Goal: Task Accomplishment & Management: Manage account settings

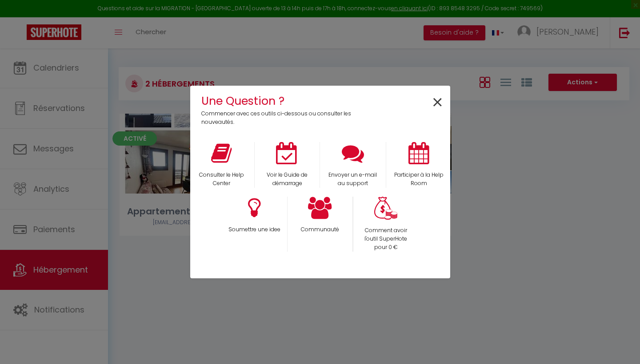
click at [439, 104] on span "×" at bounding box center [438, 103] width 12 height 28
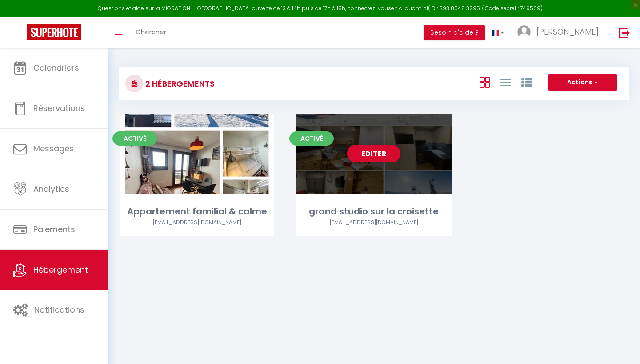
click at [346, 181] on div "Editer" at bounding box center [373, 154] width 155 height 80
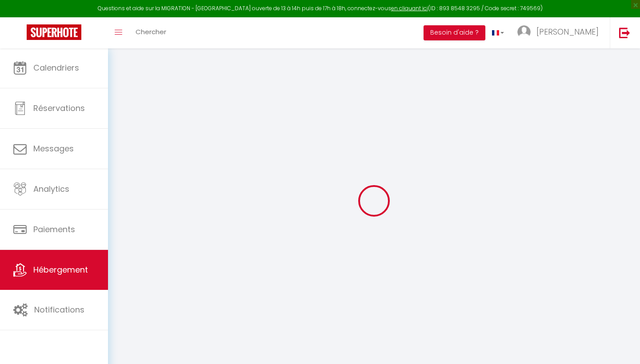
select select
checkbox input "false"
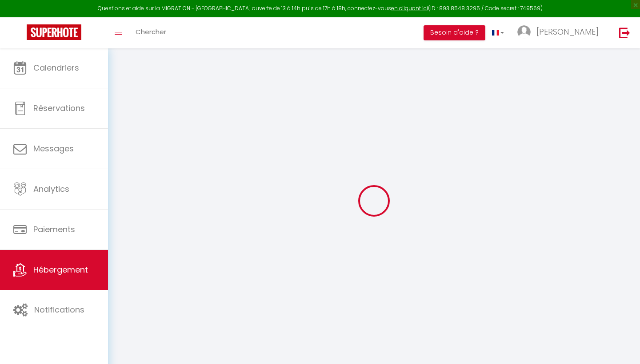
select select
checkbox input "false"
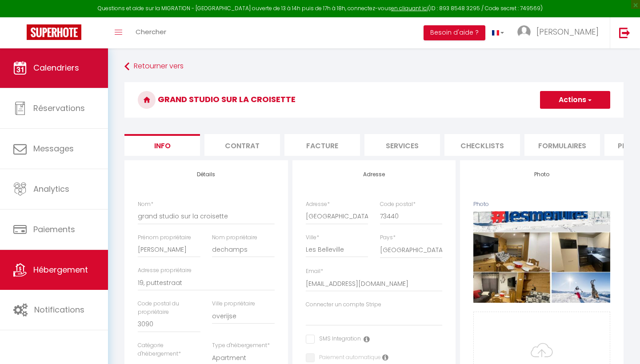
click at [43, 76] on link "Calendriers" at bounding box center [54, 68] width 108 height 40
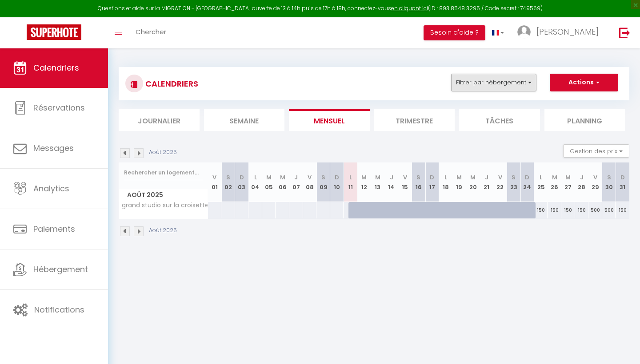
click at [528, 81] on button "Filtrer par hébergement" at bounding box center [493, 83] width 85 height 18
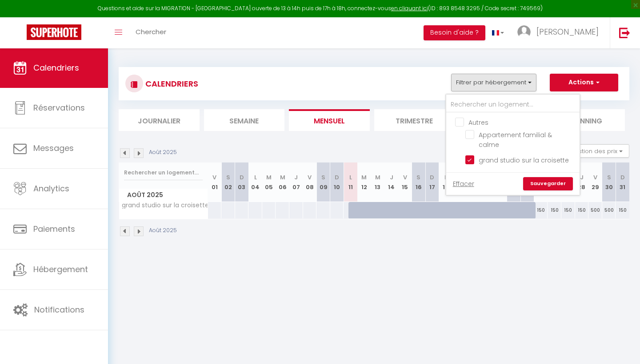
click at [552, 177] on link "Sauvegarder" at bounding box center [548, 183] width 50 height 13
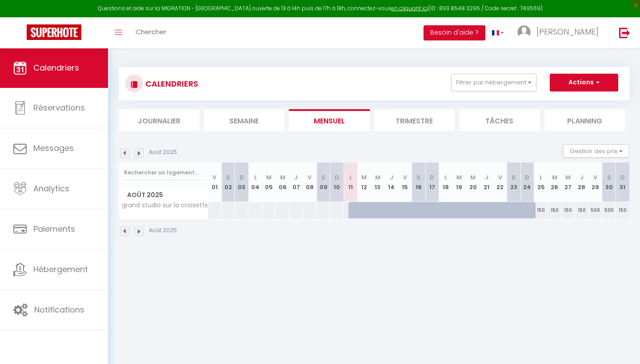
click at [403, 120] on li "Trimestre" at bounding box center [414, 120] width 81 height 22
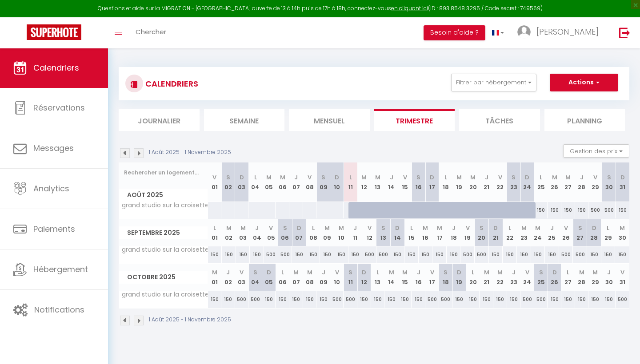
click at [590, 83] on button "Actions" at bounding box center [584, 83] width 68 height 18
click at [525, 151] on div "1 Août 2025 - 1 Novembre 2025 Gestion des prix Nb Nuits minimum Règles Disponib…" at bounding box center [374, 153] width 511 height 18
click at [621, 149] on button "Gestion des prix" at bounding box center [596, 150] width 66 height 13
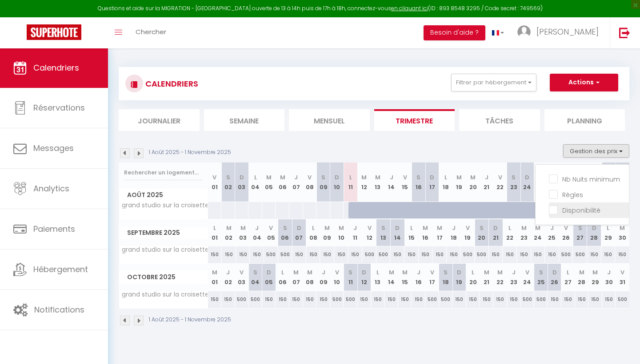
click at [556, 213] on input "Disponibilité" at bounding box center [589, 209] width 80 height 9
checkbox input "true"
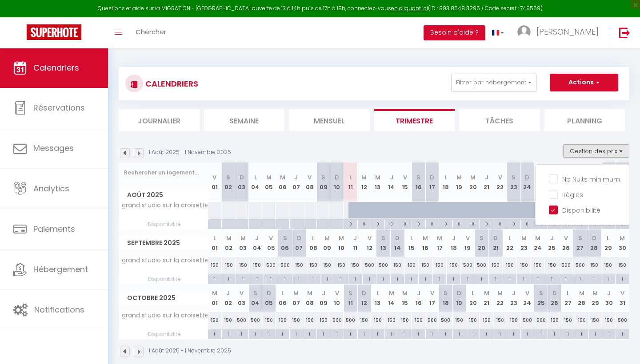
click at [523, 140] on section "1 Août 2025 - 1 Novembre 2025 Gestion des prix Nb Nuits minimum Règles Disponib…" at bounding box center [374, 251] width 511 height 231
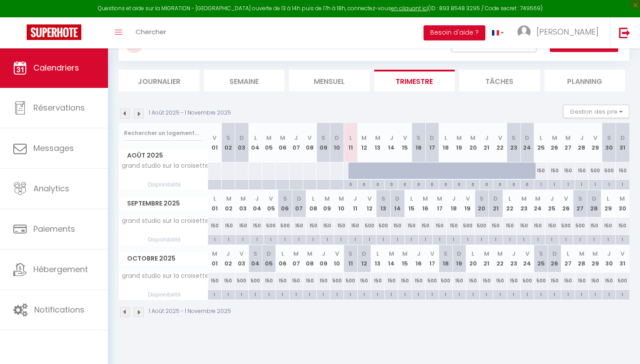
scroll to position [40, 0]
drag, startPoint x: 311, startPoint y: 239, endPoint x: 545, endPoint y: 299, distance: 242.2
click at [545, 299] on table "Août 2025 V 01 S 02 D 03 L 04 M 05 M 06 J 07 V 08 S 09 D 10 L 11 M 12 M 13 J 14…" at bounding box center [374, 211] width 511 height 177
click at [286, 237] on div "1" at bounding box center [285, 239] width 14 height 8
select select "1"
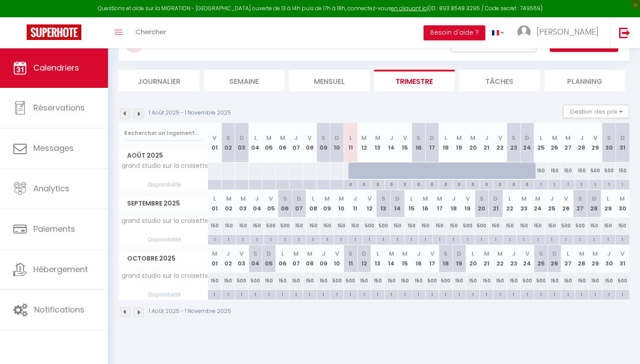
type input "Sam 06 Septembre 2025"
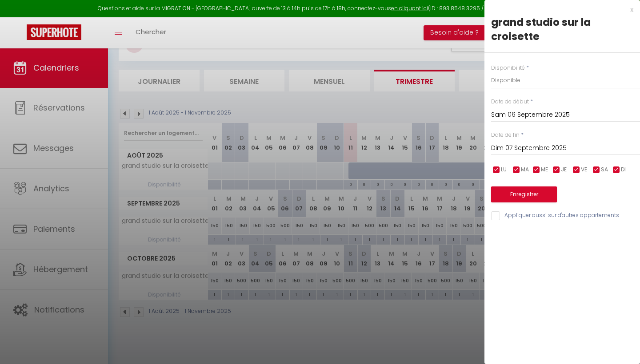
click at [513, 144] on input "Dim 07 Septembre 2025" at bounding box center [565, 149] width 149 height 12
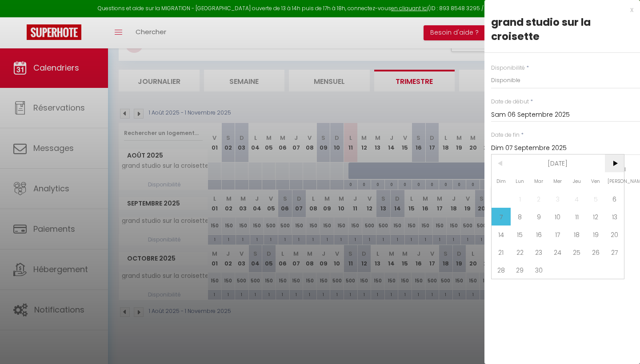
click at [614, 163] on span ">" at bounding box center [614, 164] width 19 height 18
click at [576, 199] on span "4" at bounding box center [576, 199] width 19 height 18
type input "Jeu 04 Décembre 2025"
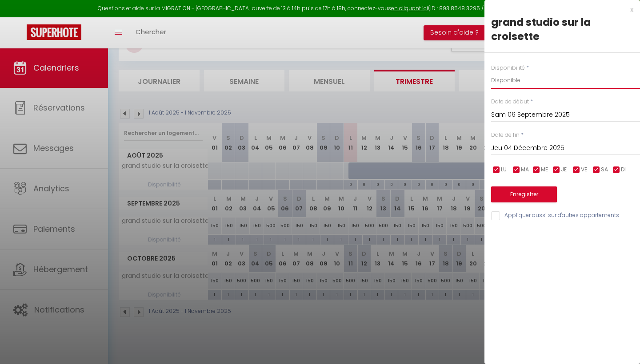
select select "0"
click at [532, 192] on button "Enregistrer" at bounding box center [524, 195] width 66 height 16
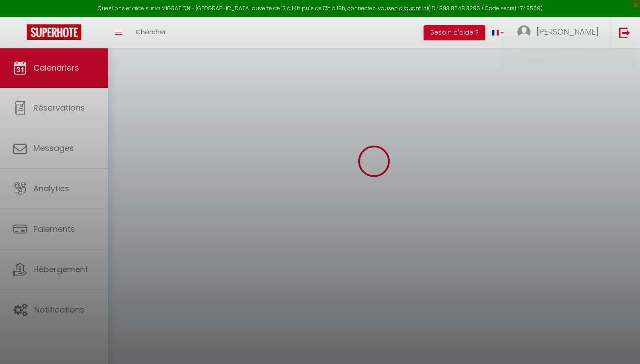
select select "0"
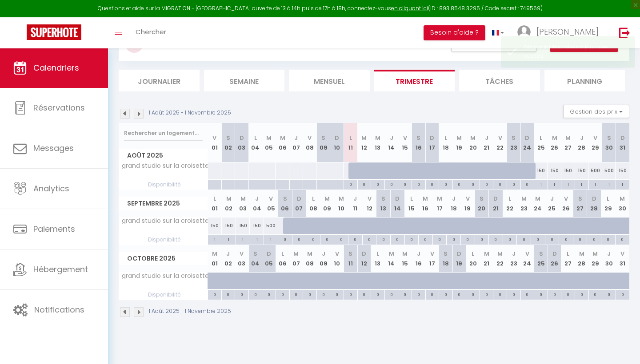
click at [138, 114] on img at bounding box center [139, 114] width 10 height 10
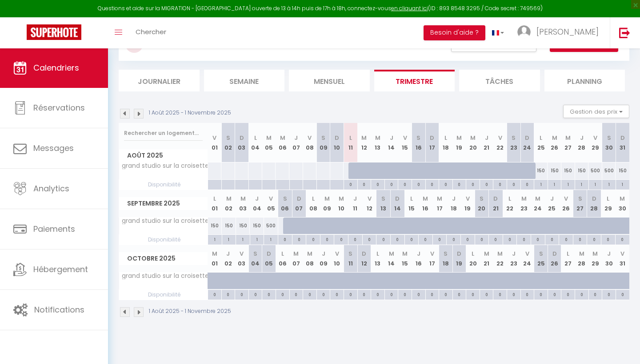
select select "0"
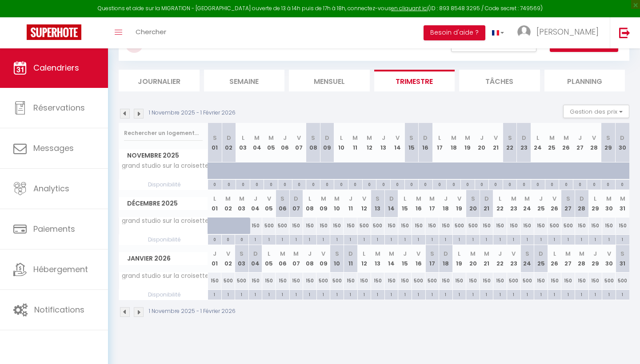
click at [255, 227] on div "150" at bounding box center [255, 226] width 14 height 16
type input "150"
type input "Jeu 04 Décembre 2025"
type input "Ven 05 Décembre 2025"
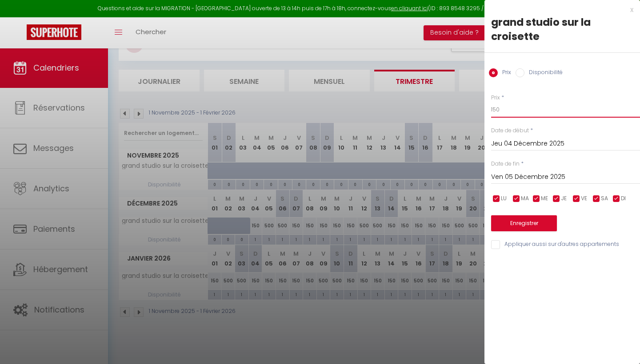
click at [504, 110] on input "150" at bounding box center [565, 110] width 149 height 16
type input "1"
type input "65"
click at [516, 176] on input "Ven 05 Décembre 2025" at bounding box center [565, 178] width 149 height 12
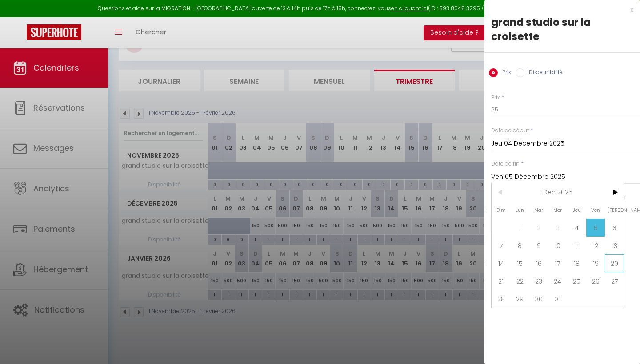
click at [612, 261] on span "20" at bounding box center [614, 264] width 19 height 18
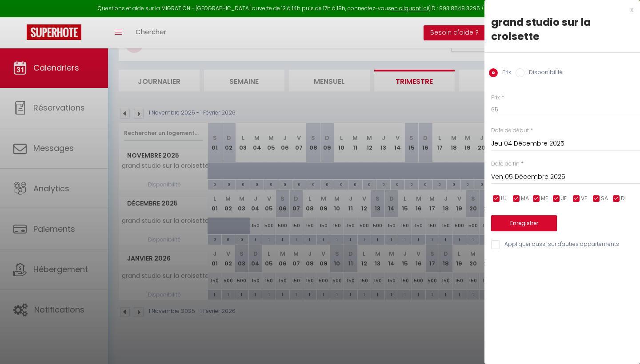
type input "[DATE]"
click at [521, 225] on button "Enregistrer" at bounding box center [524, 224] width 66 height 16
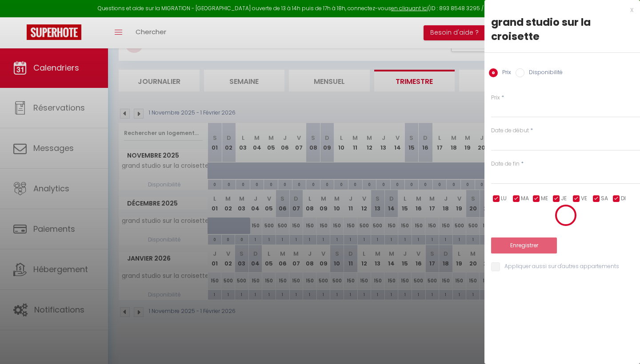
select select "0"
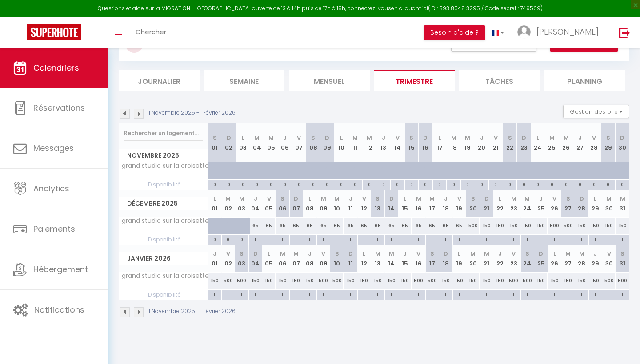
click at [474, 227] on div "500" at bounding box center [473, 226] width 14 height 16
type input "500"
type input "[DATE]"
type input "Dim 21 Décembre 2025"
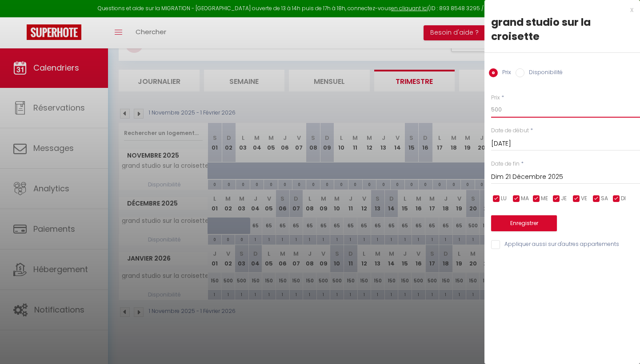
click at [503, 111] on input "500" at bounding box center [565, 110] width 149 height 16
type input "5"
type input "220"
click at [515, 176] on input "Dim 21 Décembre 2025" at bounding box center [565, 178] width 149 height 12
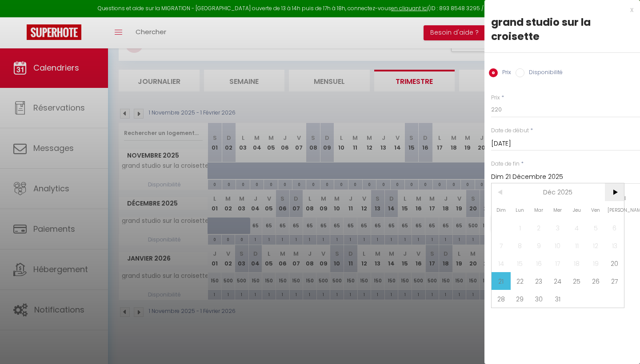
click at [614, 190] on span ">" at bounding box center [614, 193] width 19 height 18
click at [598, 229] on span "2" at bounding box center [595, 228] width 19 height 18
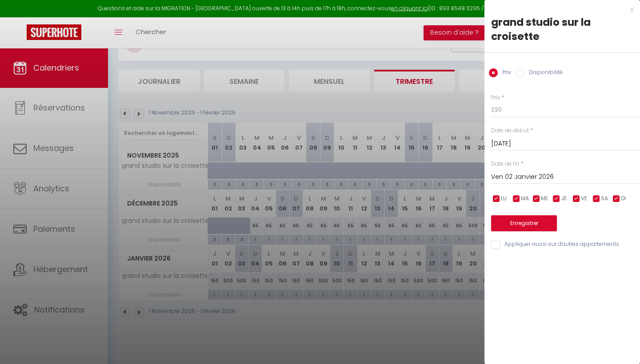
click at [535, 176] on input "Ven 02 Janvier 2026" at bounding box center [565, 178] width 149 height 12
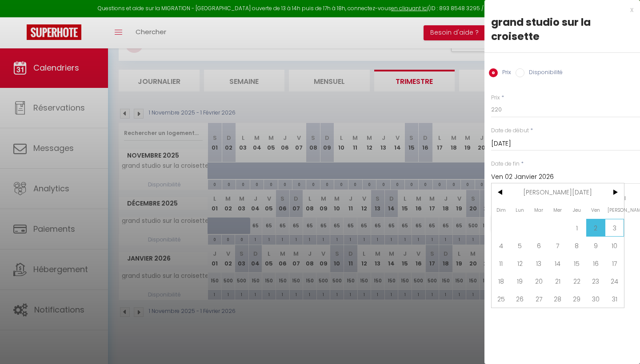
click at [616, 226] on span "3" at bounding box center [614, 228] width 19 height 18
type input "[DATE]"
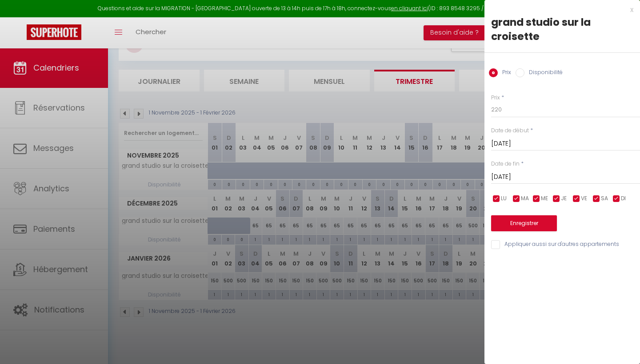
click at [529, 219] on button "Enregistrer" at bounding box center [524, 224] width 66 height 16
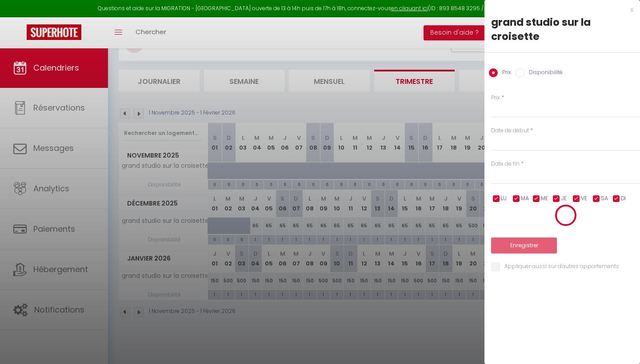
select select "0"
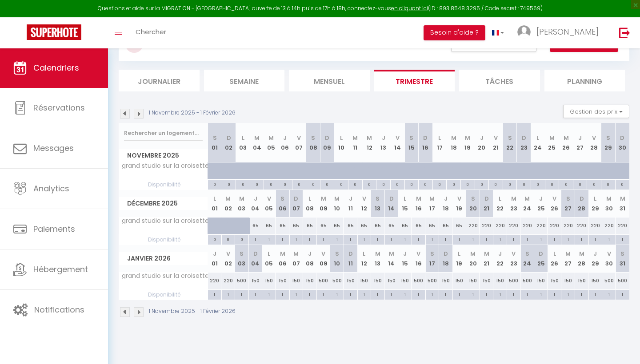
click at [255, 280] on div "150" at bounding box center [255, 281] width 14 height 16
type input "150"
type input "Dim 04 Janvier 2026"
type input "Lun 05 Janvier 2026"
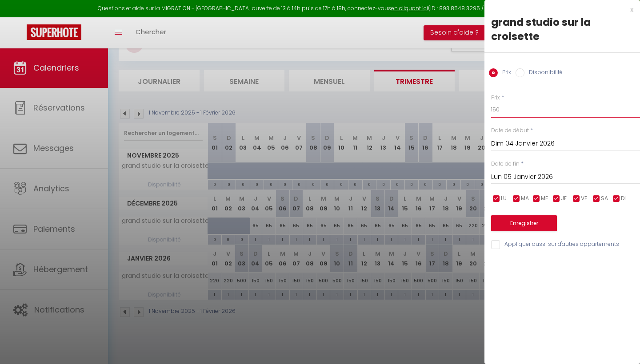
click at [501, 110] on input "150" at bounding box center [565, 110] width 149 height 16
type input "1"
type input "81"
click at [530, 177] on input "Lun 05 Janvier 2026" at bounding box center [565, 178] width 149 height 12
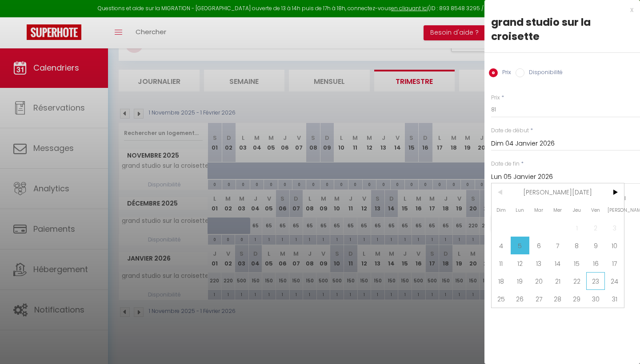
click at [593, 280] on span "23" at bounding box center [595, 281] width 19 height 18
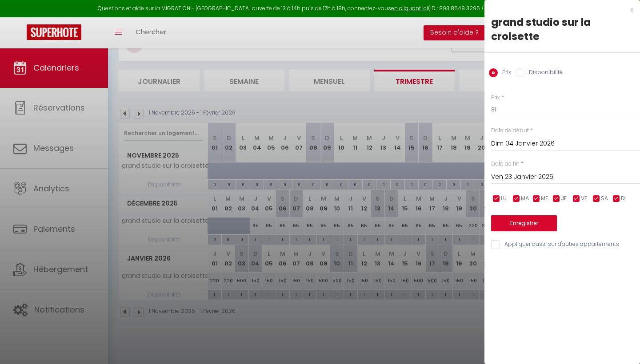
click at [507, 177] on input "Ven 23 Janvier 2026" at bounding box center [565, 178] width 149 height 12
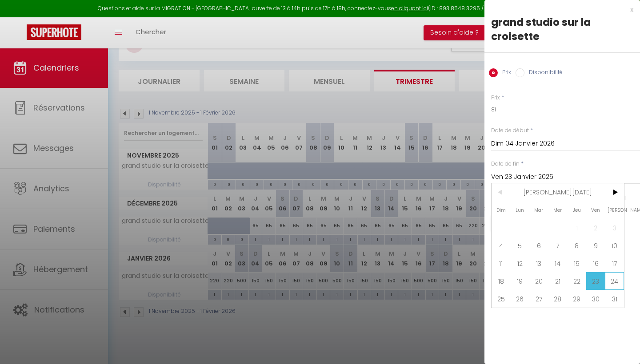
click at [612, 279] on span "24" at bounding box center [614, 281] width 19 height 18
type input "[DATE]"
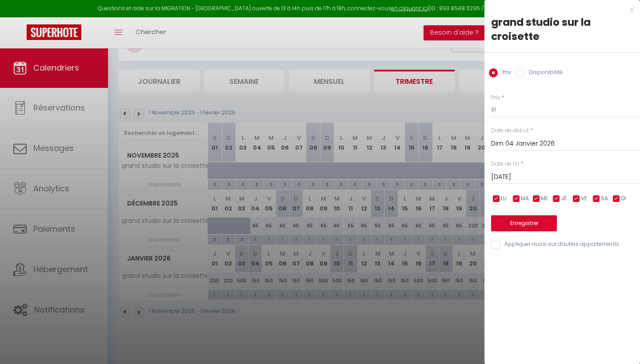
click at [519, 222] on button "Enregistrer" at bounding box center [524, 224] width 66 height 16
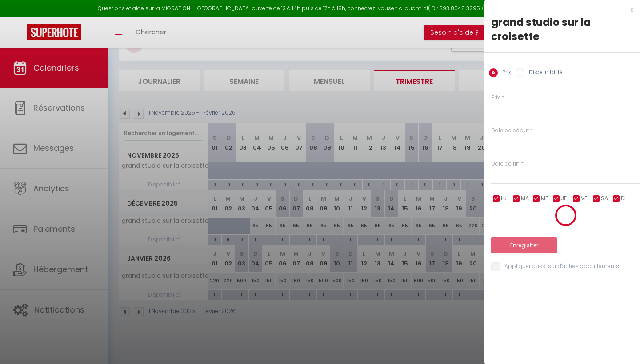
select select "0"
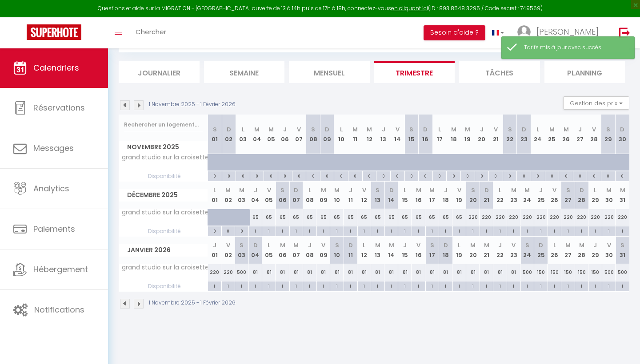
scroll to position [48, 0]
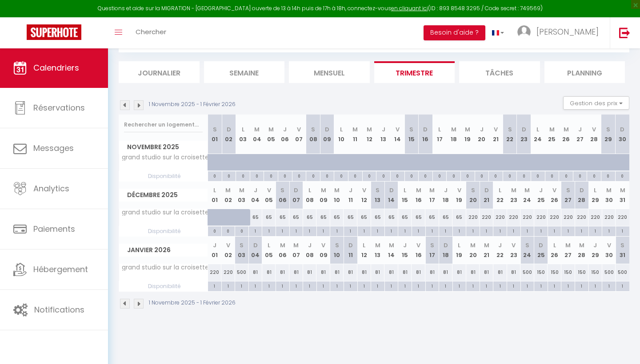
click at [527, 272] on div "500" at bounding box center [527, 272] width 14 height 16
type input "500"
type input "[DATE]"
type input "Dim 25 Janvier 2026"
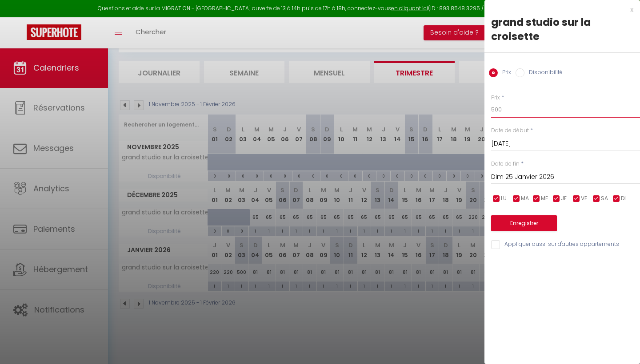
click at [505, 111] on input "500" at bounding box center [565, 110] width 149 height 16
type input "5"
click at [502, 111] on input "Prix" at bounding box center [565, 110] width 149 height 16
type input "120"
click at [500, 175] on input "Dim 25 Janvier 2026" at bounding box center [565, 178] width 149 height 12
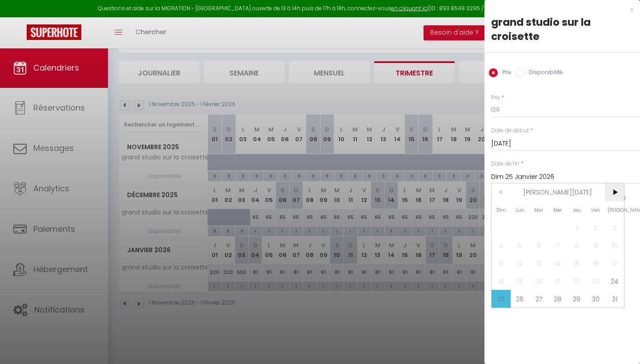
click at [614, 194] on span ">" at bounding box center [614, 193] width 19 height 18
click at [596, 232] on span "6" at bounding box center [595, 228] width 19 height 18
type input "[DATE]"
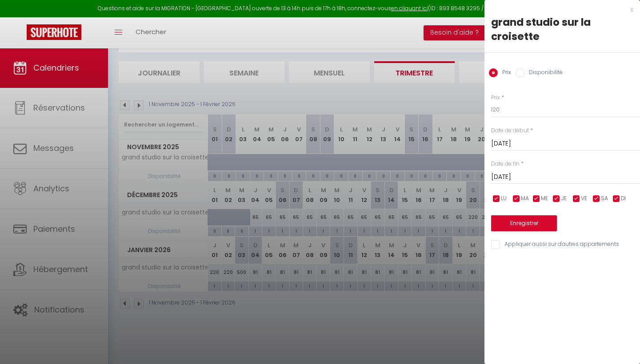
click at [512, 224] on button "Enregistrer" at bounding box center [524, 224] width 66 height 16
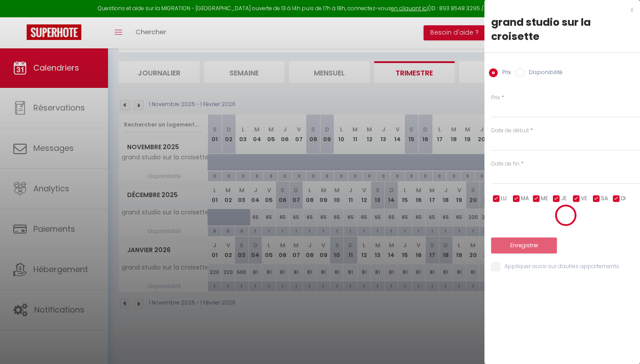
select select "0"
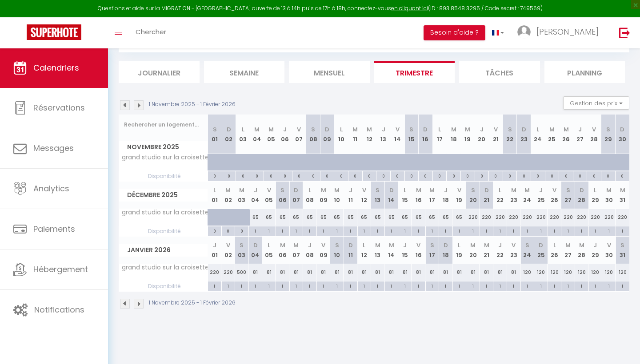
click at [140, 104] on img at bounding box center [139, 105] width 10 height 10
select select "0"
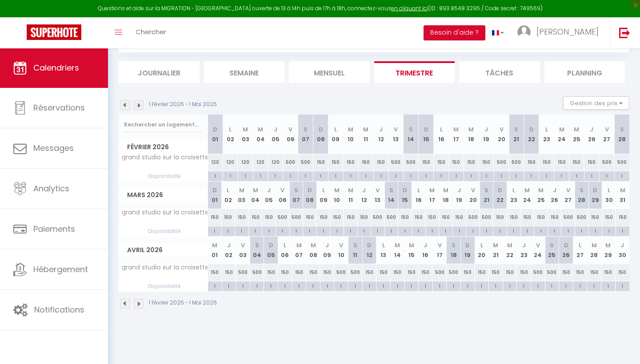
click at [288, 163] on div "500" at bounding box center [290, 162] width 15 height 16
type input "500"
type input "[DATE]"
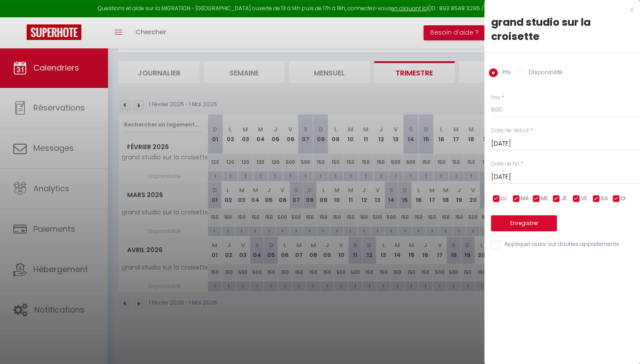
click at [508, 176] on input "[DATE]" at bounding box center [565, 178] width 149 height 12
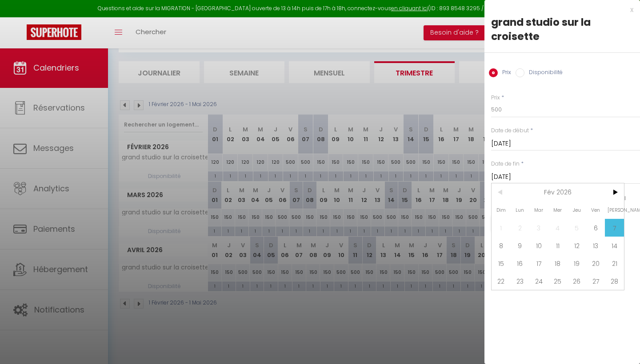
click at [613, 226] on span "7" at bounding box center [614, 228] width 19 height 18
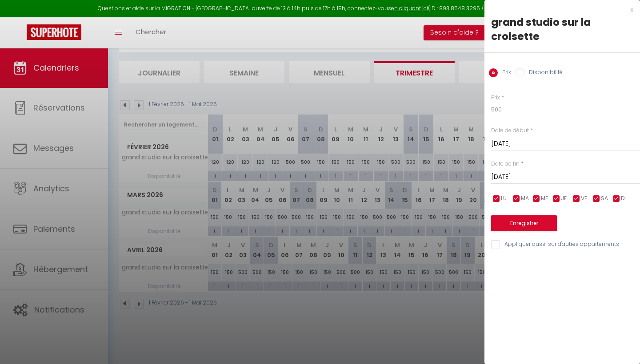
click at [533, 220] on button "Enregistrer" at bounding box center [524, 224] width 66 height 16
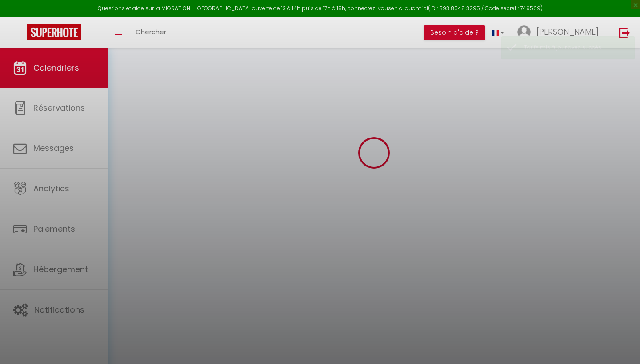
select select "0"
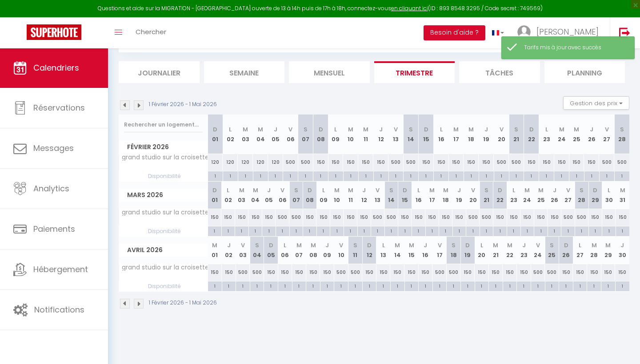
click at [304, 163] on div "500" at bounding box center [305, 162] width 15 height 16
type input "500"
type input "[DATE]"
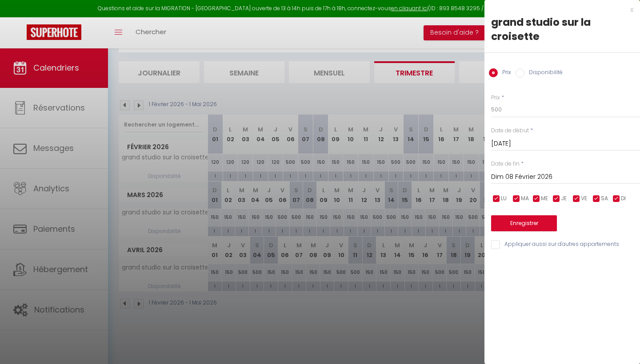
click at [509, 177] on input "Dim 08 Février 2026" at bounding box center [565, 178] width 149 height 12
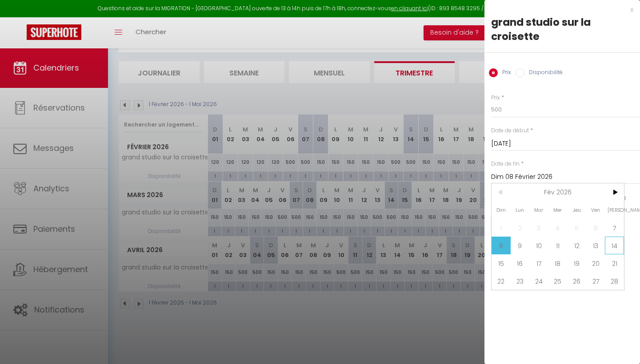
click at [615, 246] on span "14" at bounding box center [614, 246] width 19 height 18
type input "[DATE]"
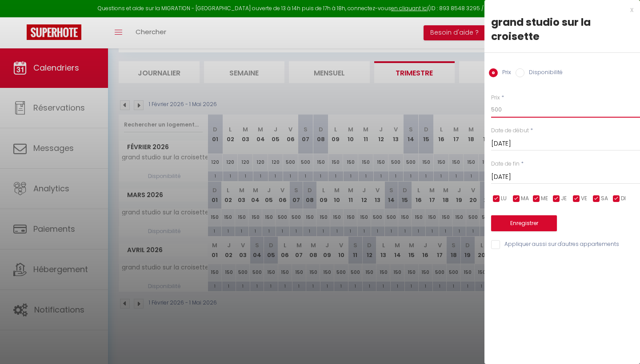
click at [505, 107] on input "500" at bounding box center [565, 110] width 149 height 16
type input "5"
type input "185"
click at [536, 218] on button "Enregistrer" at bounding box center [524, 224] width 66 height 16
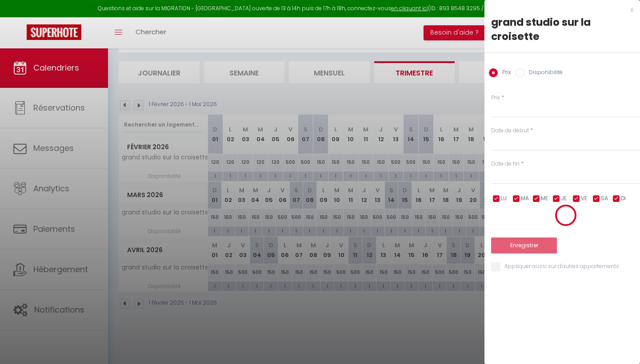
select select "0"
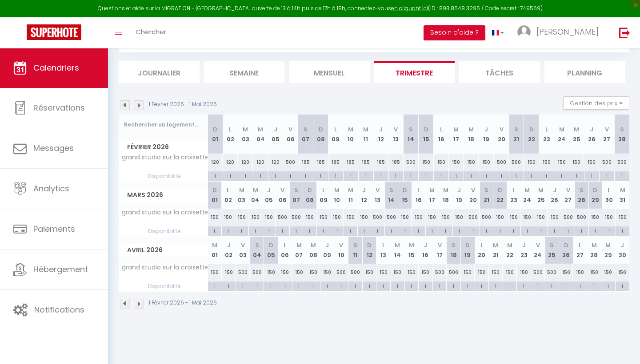
click at [288, 175] on div "1" at bounding box center [290, 176] width 15 height 8
type input "[DATE]"
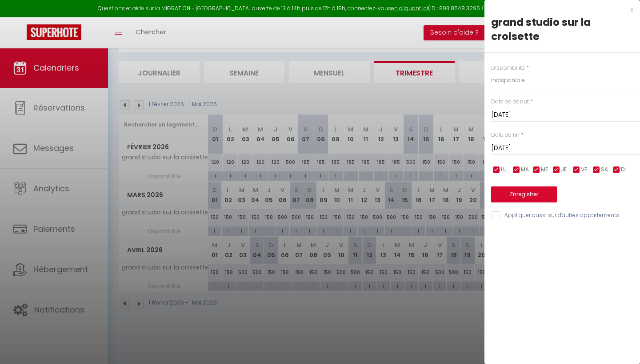
click at [465, 105] on div at bounding box center [320, 182] width 640 height 364
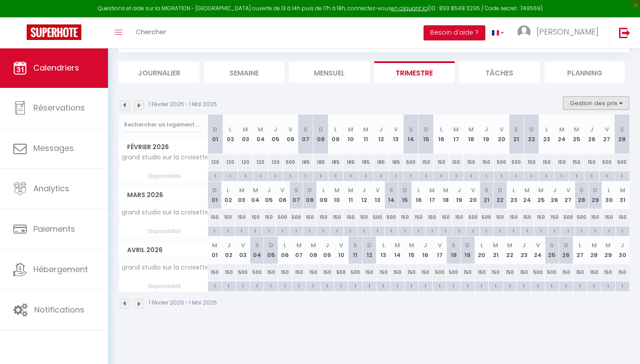
click at [612, 104] on button "Gestion des prix" at bounding box center [596, 102] width 66 height 13
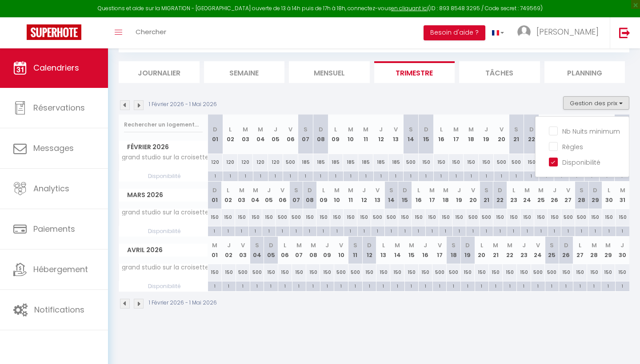
click at [580, 105] on button "Gestion des prix" at bounding box center [596, 102] width 66 height 13
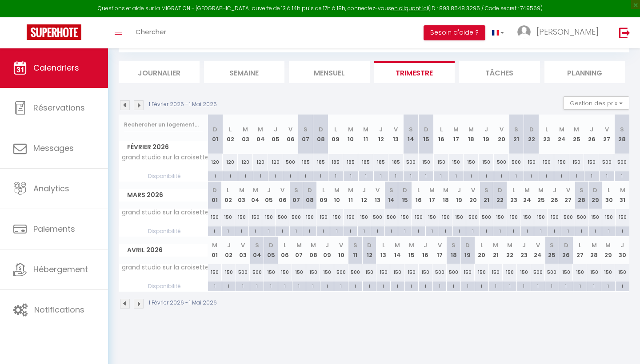
click at [291, 169] on div "500" at bounding box center [290, 162] width 15 height 16
type input "500"
type input "[DATE]"
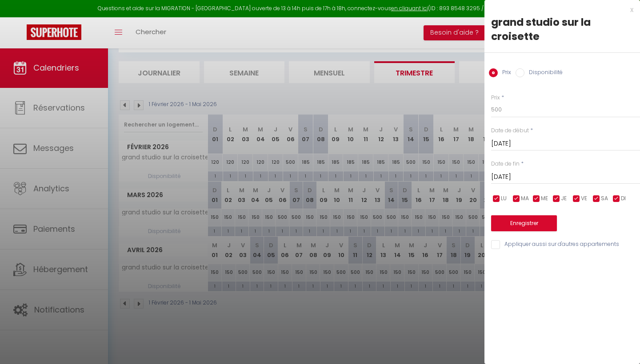
click at [493, 142] on input "[DATE]" at bounding box center [565, 144] width 149 height 12
click at [502, 110] on input "500" at bounding box center [565, 110] width 149 height 16
type input "5"
type input "120"
click at [526, 220] on button "Enregistrer" at bounding box center [524, 224] width 66 height 16
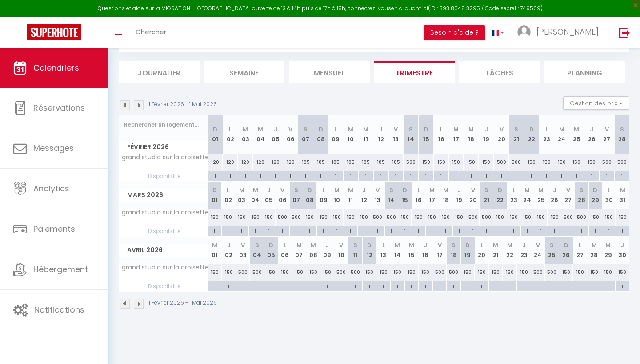
click at [412, 163] on div "500" at bounding box center [411, 162] width 15 height 16
type input "500"
type input "[DATE]"
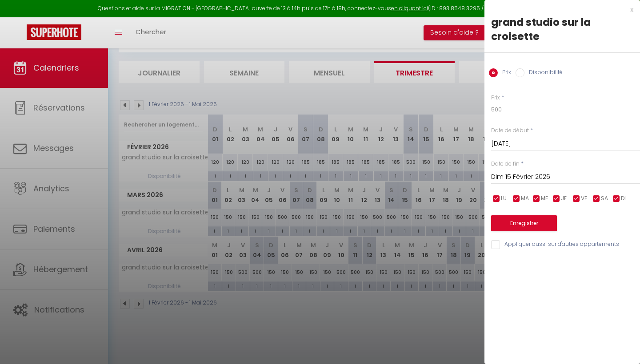
click at [494, 175] on input "Dim 15 Février 2026" at bounding box center [565, 178] width 149 height 12
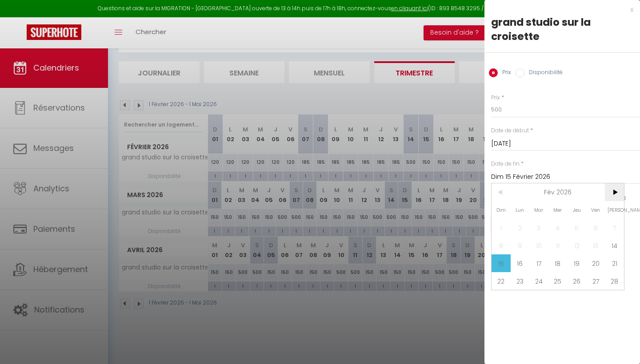
click at [614, 194] on span ">" at bounding box center [614, 193] width 19 height 18
click at [616, 226] on span "7" at bounding box center [614, 228] width 19 height 18
type input "[DATE]"
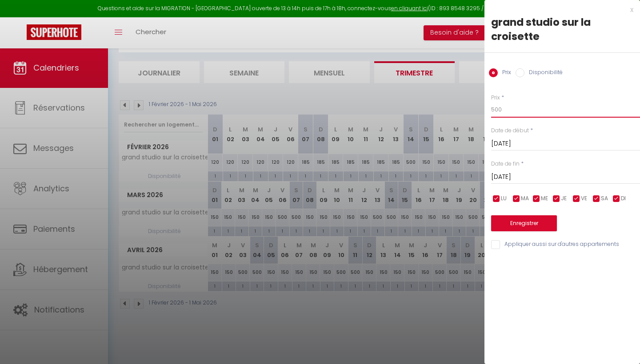
click at [505, 109] on input "500" at bounding box center [565, 110] width 149 height 16
type input "5"
type input "220"
click at [518, 221] on button "Enregistrer" at bounding box center [524, 224] width 66 height 16
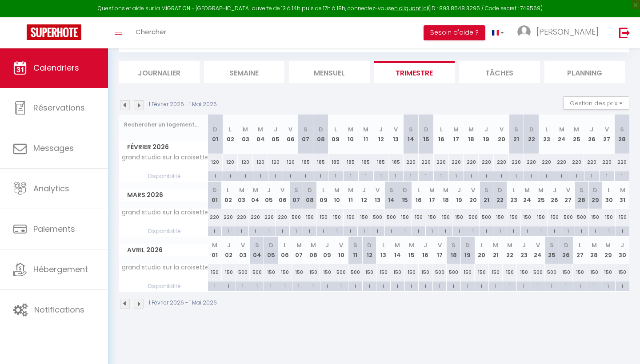
click at [298, 219] on div "500" at bounding box center [296, 217] width 14 height 16
type input "500"
type input "[DATE]"
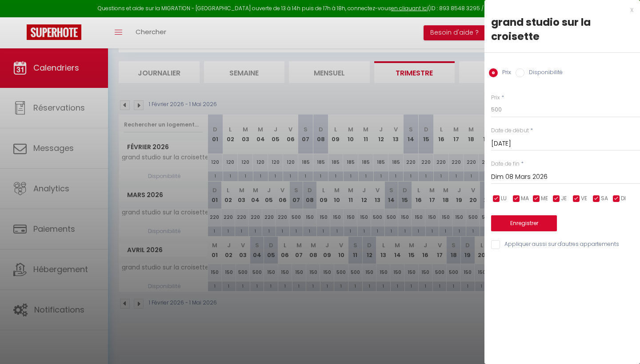
click at [524, 177] on input "Dim 08 Mars 2026" at bounding box center [565, 178] width 149 height 12
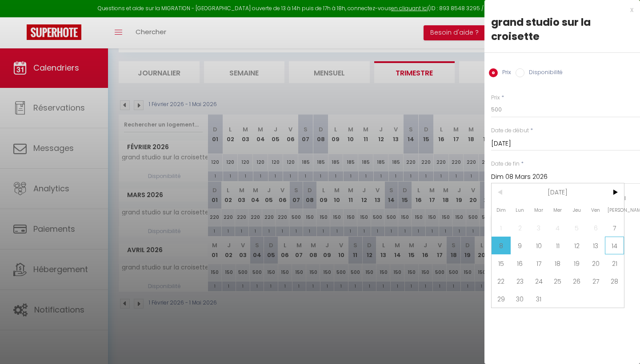
click at [612, 248] on span "14" at bounding box center [614, 246] width 19 height 18
type input "[DATE]"
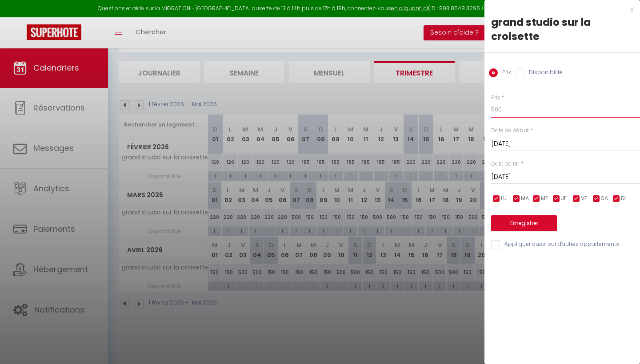
click at [504, 108] on input "500" at bounding box center [565, 110] width 149 height 16
type input "5"
type input "120"
click at [533, 221] on button "Enregistrer" at bounding box center [524, 224] width 66 height 16
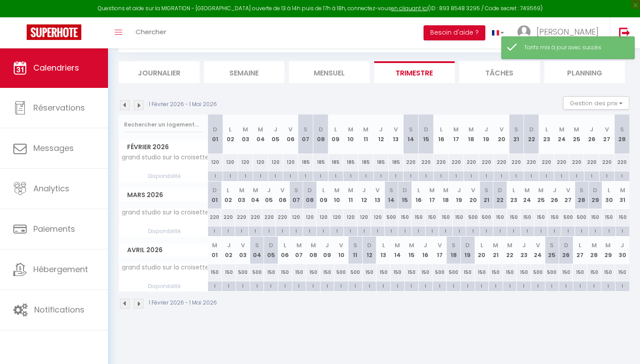
click at [392, 215] on div "500" at bounding box center [391, 217] width 14 height 16
type input "500"
type input "[DATE]"
type input "Dim 15 Mars 2026"
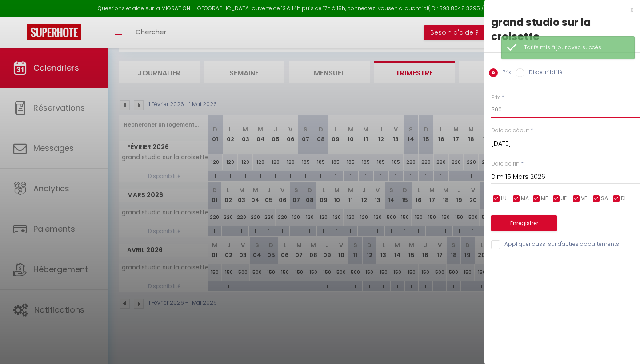
click at [510, 110] on input "500" at bounding box center [565, 110] width 149 height 16
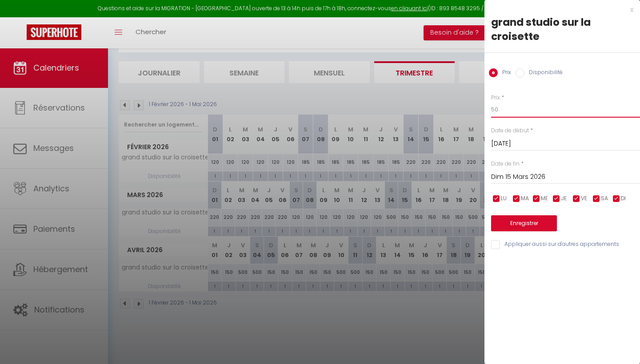
type input "5"
type input "100"
click at [524, 178] on input "Dim 15 Mars 2026" at bounding box center [565, 178] width 149 height 12
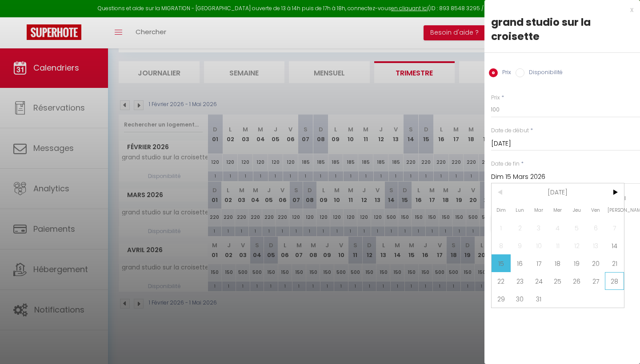
click at [615, 281] on span "28" at bounding box center [614, 281] width 19 height 18
type input "[DATE]"
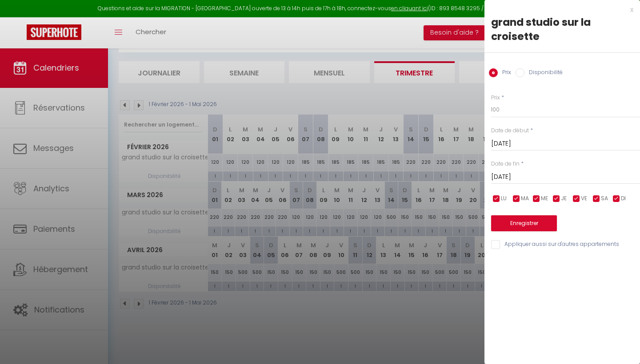
click at [524, 221] on button "Enregistrer" at bounding box center [524, 224] width 66 height 16
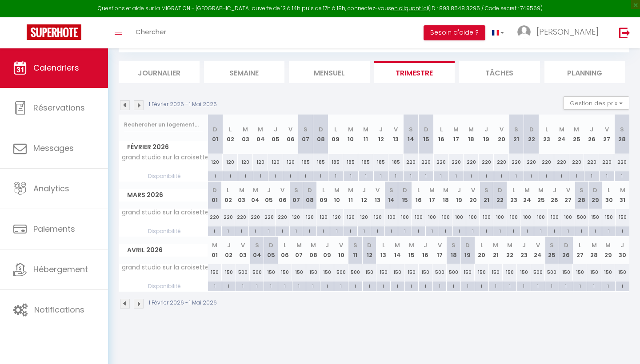
click at [583, 217] on div "500" at bounding box center [582, 217] width 14 height 16
type input "500"
type input "[DATE]"
type input "Dim 29 Mars 2026"
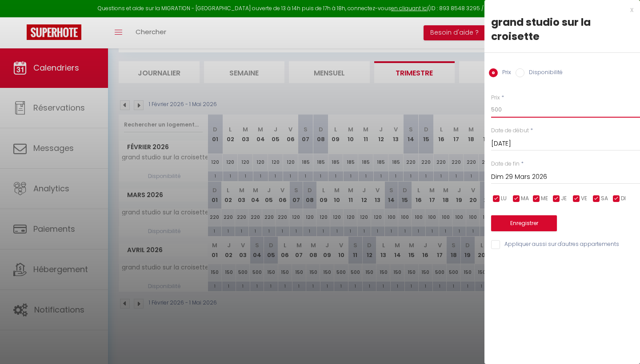
click at [512, 111] on input "500" at bounding box center [565, 110] width 149 height 16
type input "5"
type input "80"
click at [513, 173] on input "Dim 29 Mars 2026" at bounding box center [565, 178] width 149 height 12
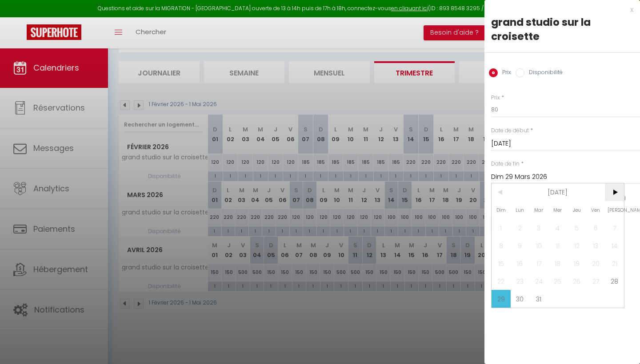
click at [615, 190] on span ">" at bounding box center [614, 193] width 19 height 18
click at [614, 194] on span ">" at bounding box center [614, 193] width 19 height 18
click at [504, 261] on span "10" at bounding box center [501, 264] width 19 height 18
type input "Dim 10 Mai 2026"
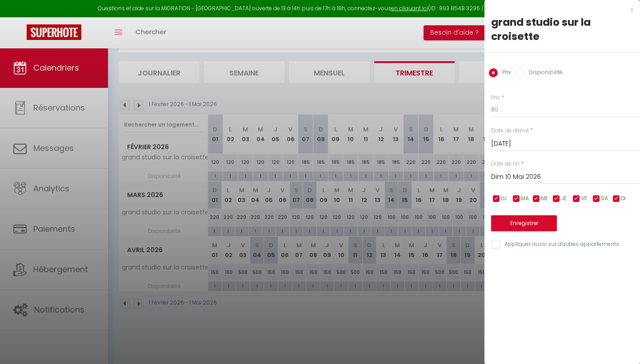
click at [528, 224] on button "Enregistrer" at bounding box center [524, 224] width 66 height 16
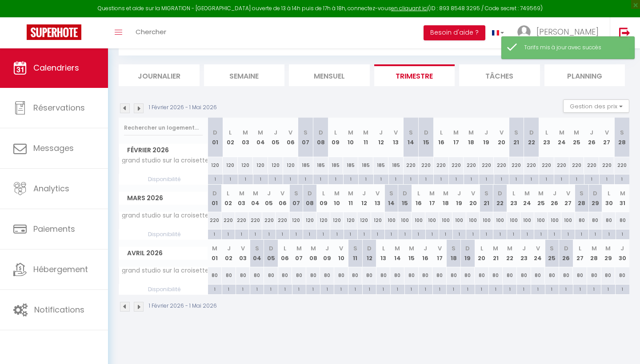
scroll to position [44, 0]
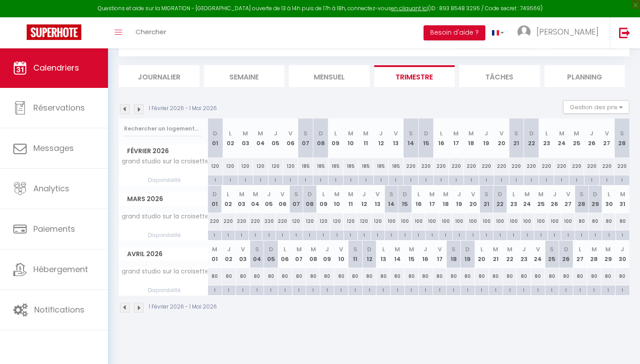
click at [257, 277] on div "80" at bounding box center [257, 276] width 14 height 16
type input "80"
type input "[DATE]"
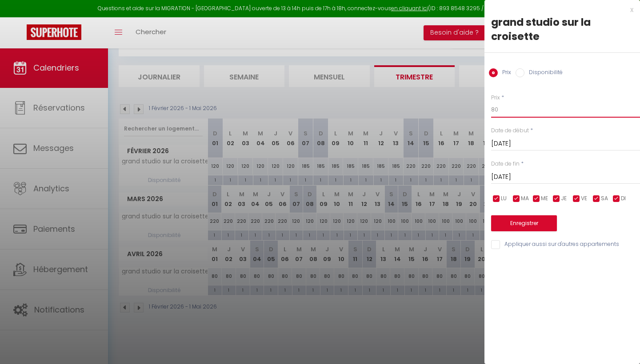
click at [504, 108] on input "80" at bounding box center [565, 110] width 149 height 16
type input "8"
type input "100"
click at [508, 176] on input "[DATE]" at bounding box center [565, 178] width 149 height 12
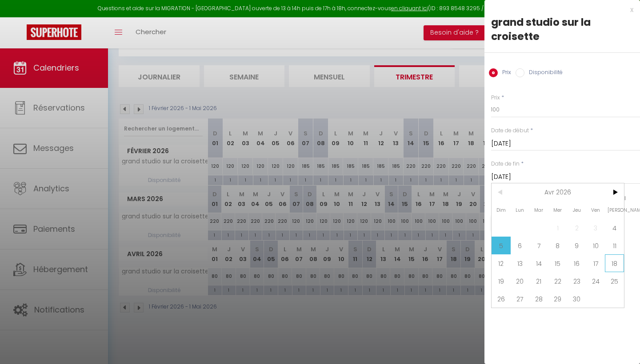
click at [615, 264] on span "18" at bounding box center [614, 264] width 19 height 18
type input "[PERSON_NAME][DATE]"
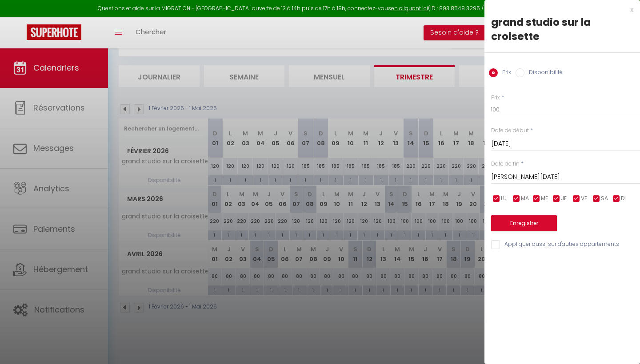
click at [535, 223] on button "Enregistrer" at bounding box center [524, 224] width 66 height 16
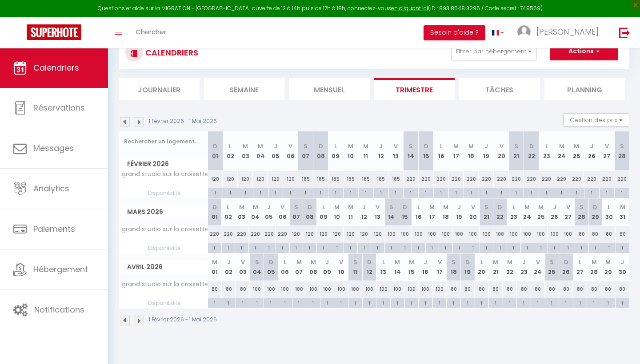
scroll to position [24, 0]
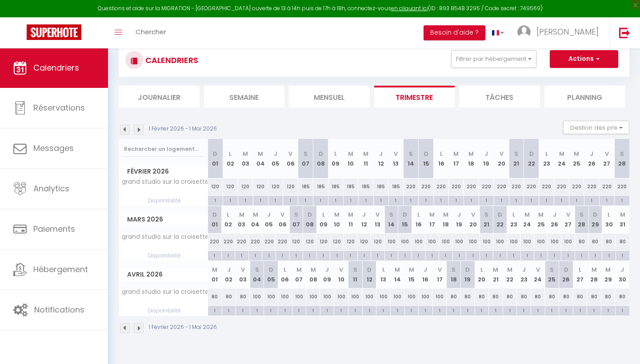
click at [550, 310] on div "1" at bounding box center [552, 310] width 14 height 8
select select "1"
type input "[PERSON_NAME][DATE]"
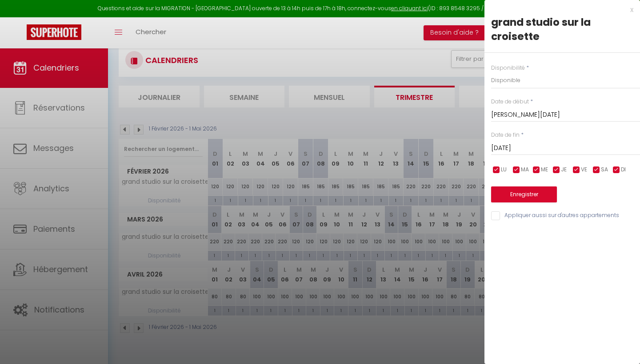
click at [524, 148] on input "[DATE]" at bounding box center [565, 149] width 149 height 12
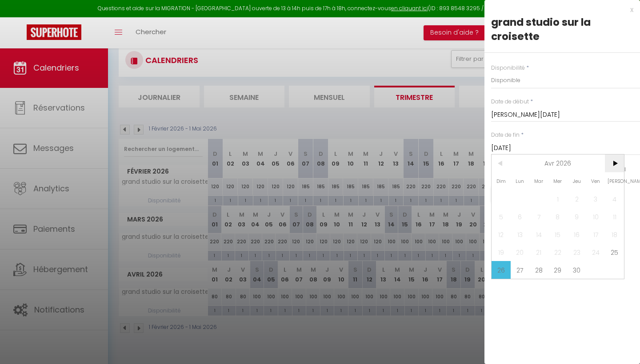
click at [616, 161] on span ">" at bounding box center [614, 164] width 19 height 18
click at [616, 199] on span "2" at bounding box center [614, 199] width 19 height 18
type input "[DATE]"
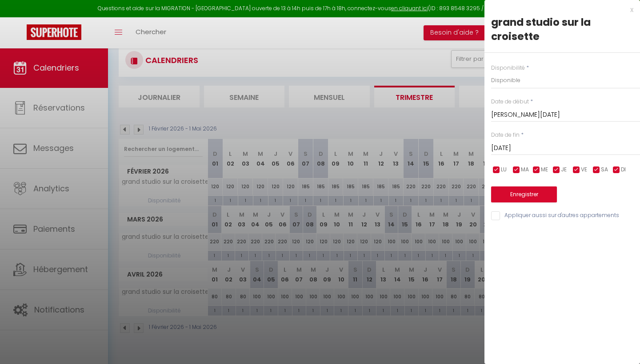
click at [429, 25] on div at bounding box center [320, 182] width 640 height 364
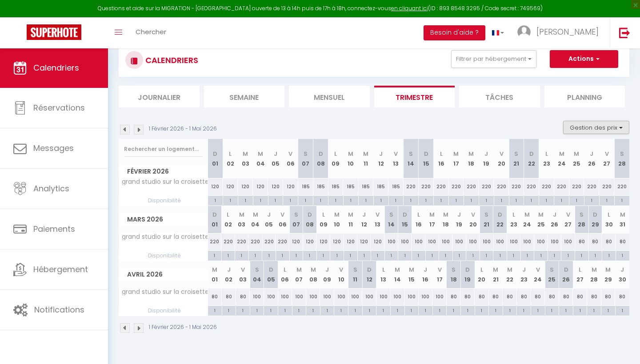
click at [582, 127] on button "Gestion des prix" at bounding box center [596, 127] width 66 height 13
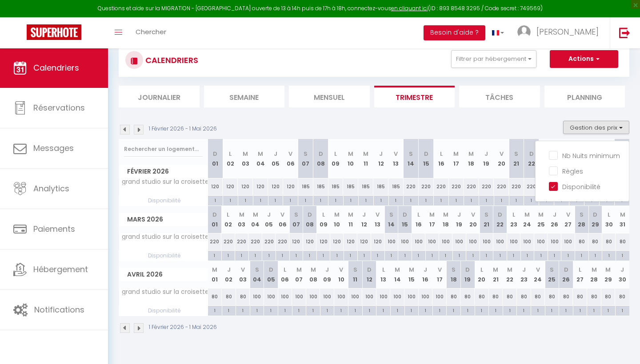
click at [563, 296] on div "80" at bounding box center [566, 297] width 14 height 16
type input "80"
type input "[DATE]"
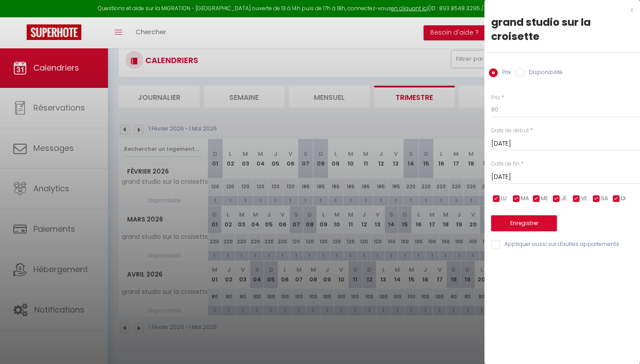
click at [507, 141] on input "[DATE]" at bounding box center [565, 144] width 149 height 12
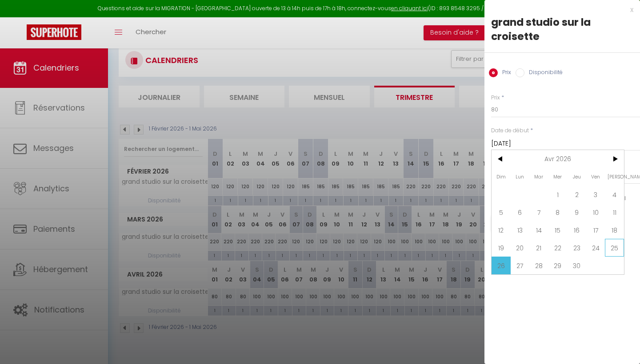
click at [612, 249] on span "25" at bounding box center [614, 248] width 19 height 18
type input "[PERSON_NAME][DATE]"
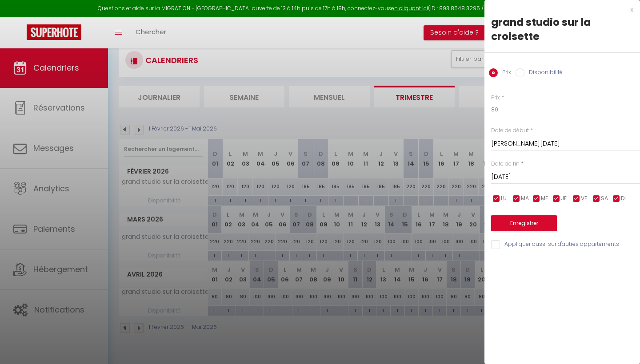
click at [505, 175] on input "[DATE]" at bounding box center [565, 178] width 149 height 12
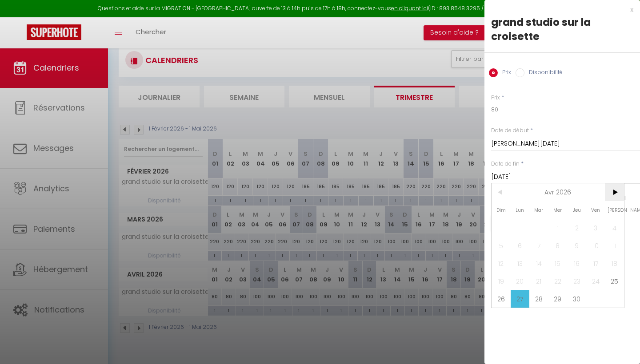
click at [614, 189] on span ">" at bounding box center [614, 193] width 19 height 18
click at [612, 228] on span "2" at bounding box center [614, 228] width 19 height 18
type input "[DATE]"
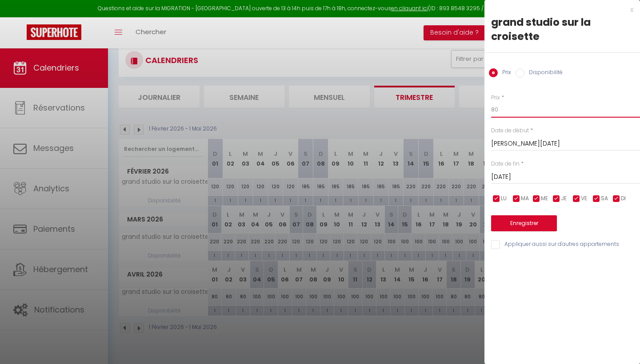
click at [504, 113] on input "80" at bounding box center [565, 110] width 149 height 16
type input "8"
type input "95"
click at [521, 220] on button "Enregistrer" at bounding box center [524, 224] width 66 height 16
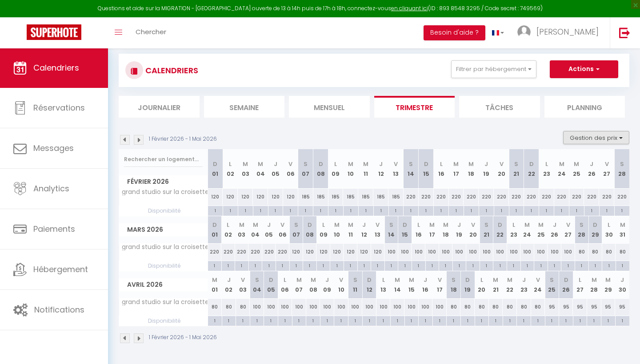
scroll to position [8, 0]
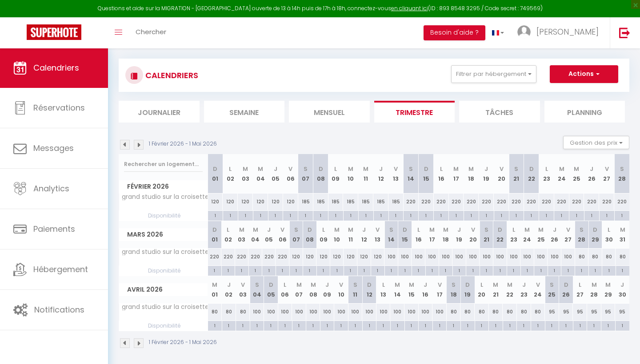
click at [576, 72] on button "Actions" at bounding box center [584, 74] width 68 height 18
click at [402, 74] on div "CALENDRIERS Filtrer par hébergement Autres Appartement familial & calme grand s…" at bounding box center [373, 75] width 497 height 20
